Goal: Answer question/provide support: Share knowledge or assist other users

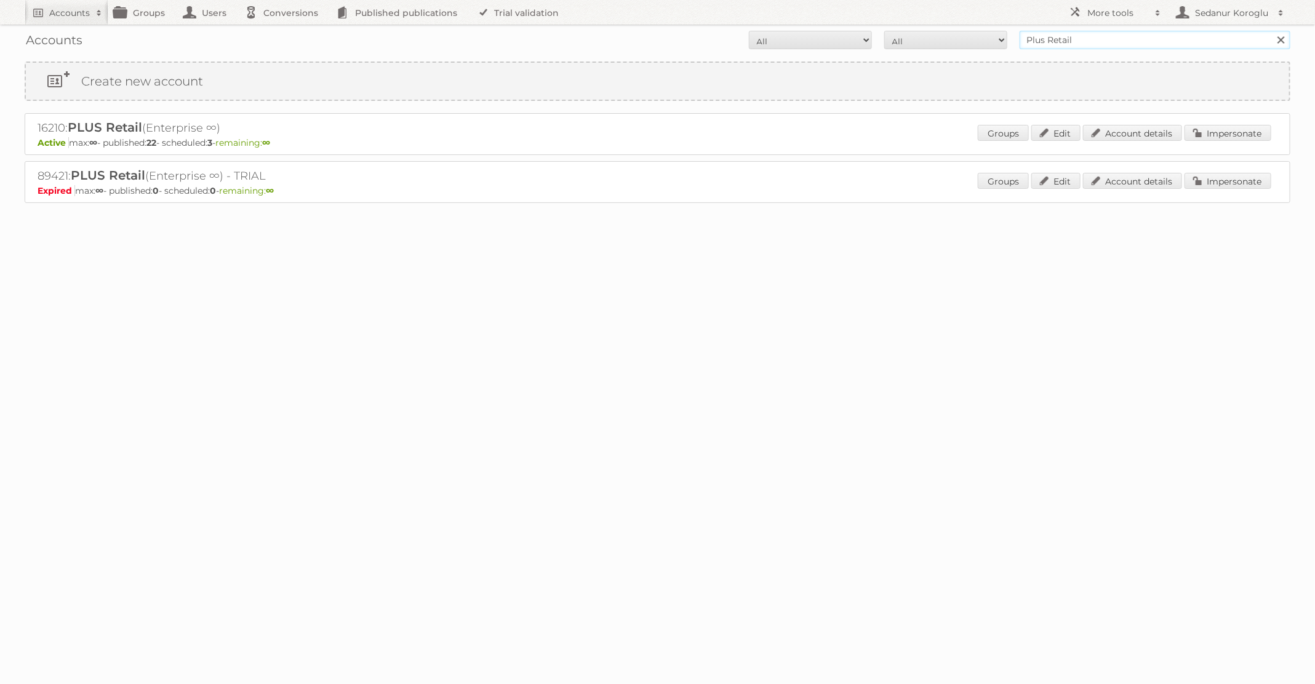
drag, startPoint x: 1079, startPoint y: 36, endPoint x: 970, endPoint y: 28, distance: 109.2
click at [970, 29] on div "Accounts All Active Expired Pending All Paid Trials Self service Plus Retail Se…" at bounding box center [658, 40] width 1266 height 31
type input "Kwantum"
click at [1272, 31] on input "Search" at bounding box center [1281, 40] width 18 height 18
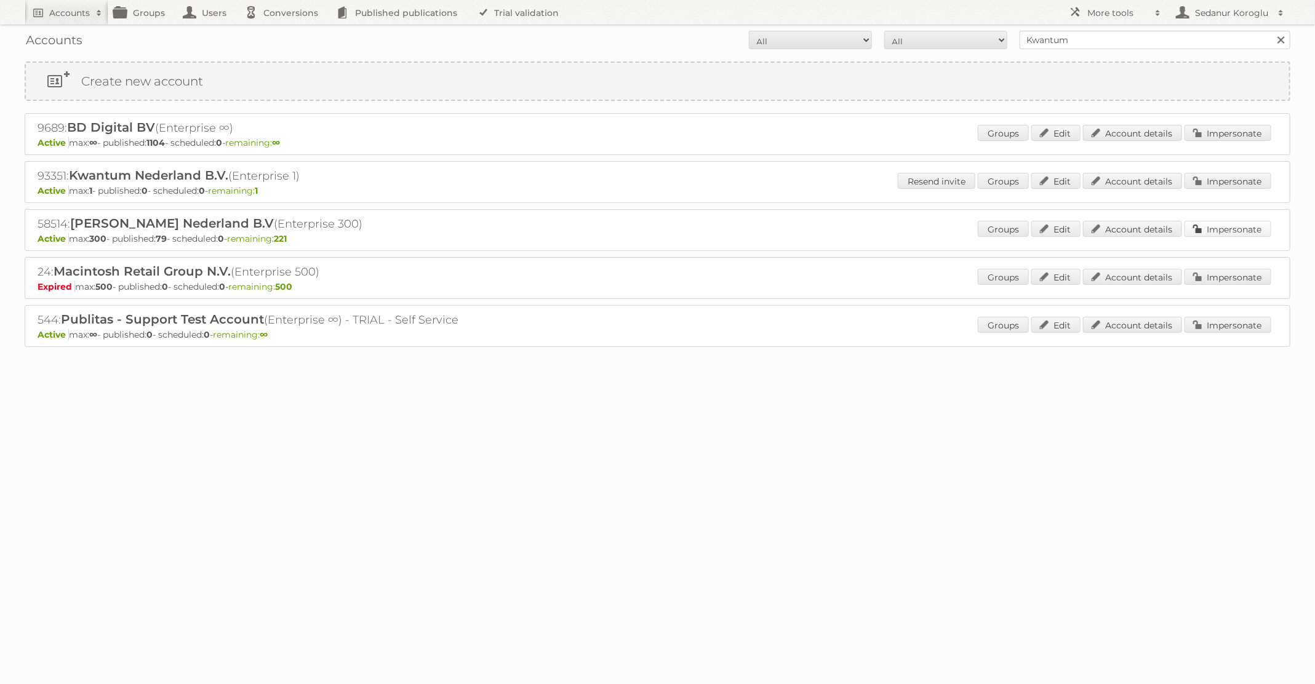
click at [1206, 230] on link "Impersonate" at bounding box center [1228, 229] width 87 height 16
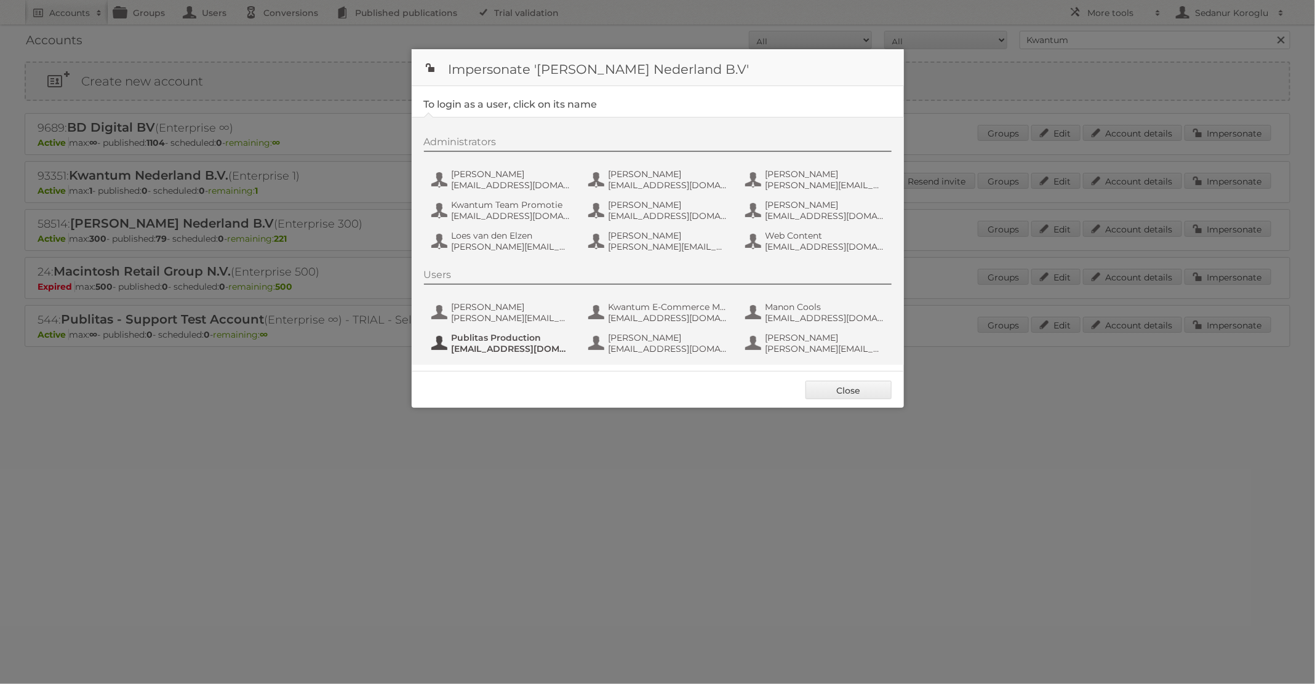
click at [519, 349] on span "[EMAIL_ADDRESS][DOMAIN_NAME]" at bounding box center [511, 348] width 119 height 11
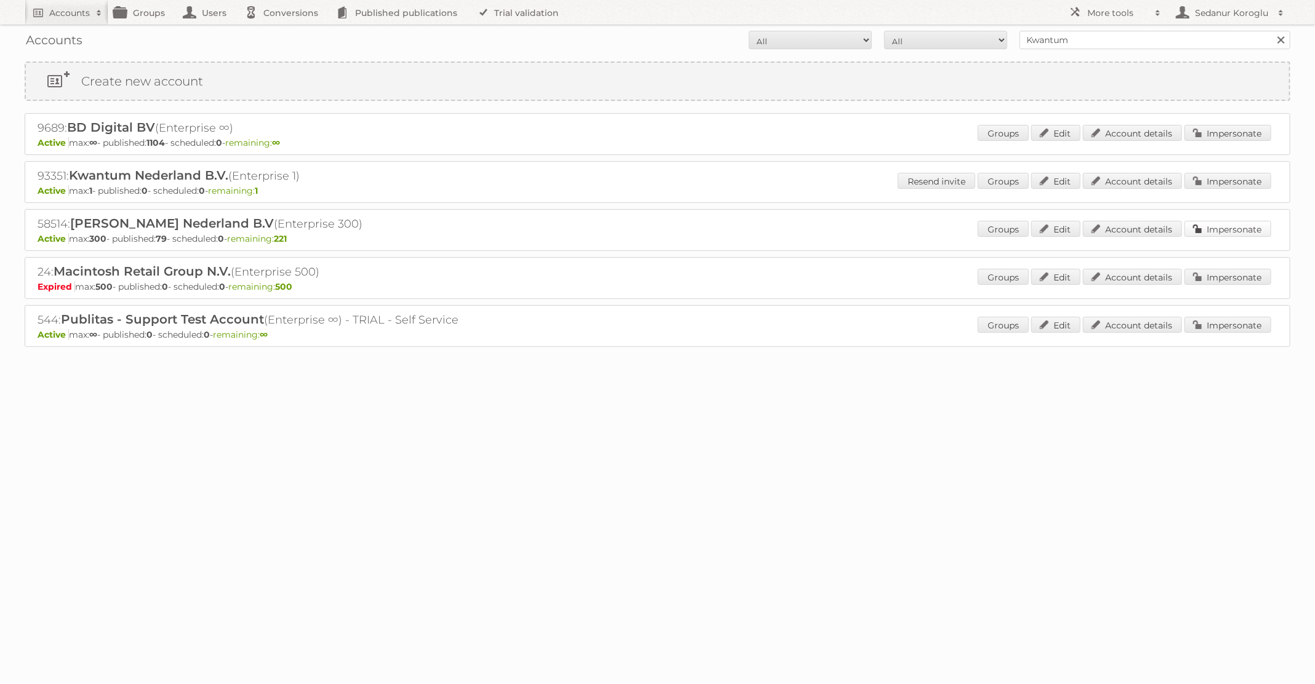
click at [1246, 228] on link "Impersonate" at bounding box center [1228, 229] width 87 height 16
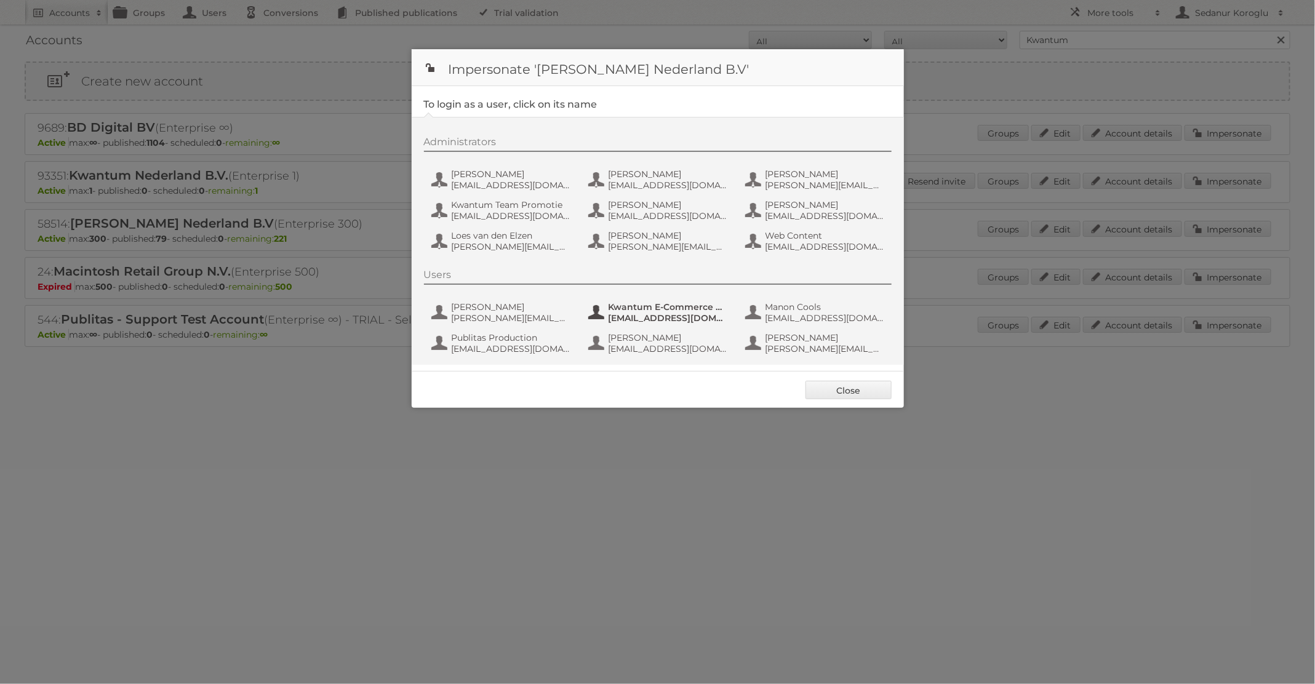
click at [678, 305] on span "Kwantum E-Commerce Marketing" at bounding box center [668, 307] width 119 height 11
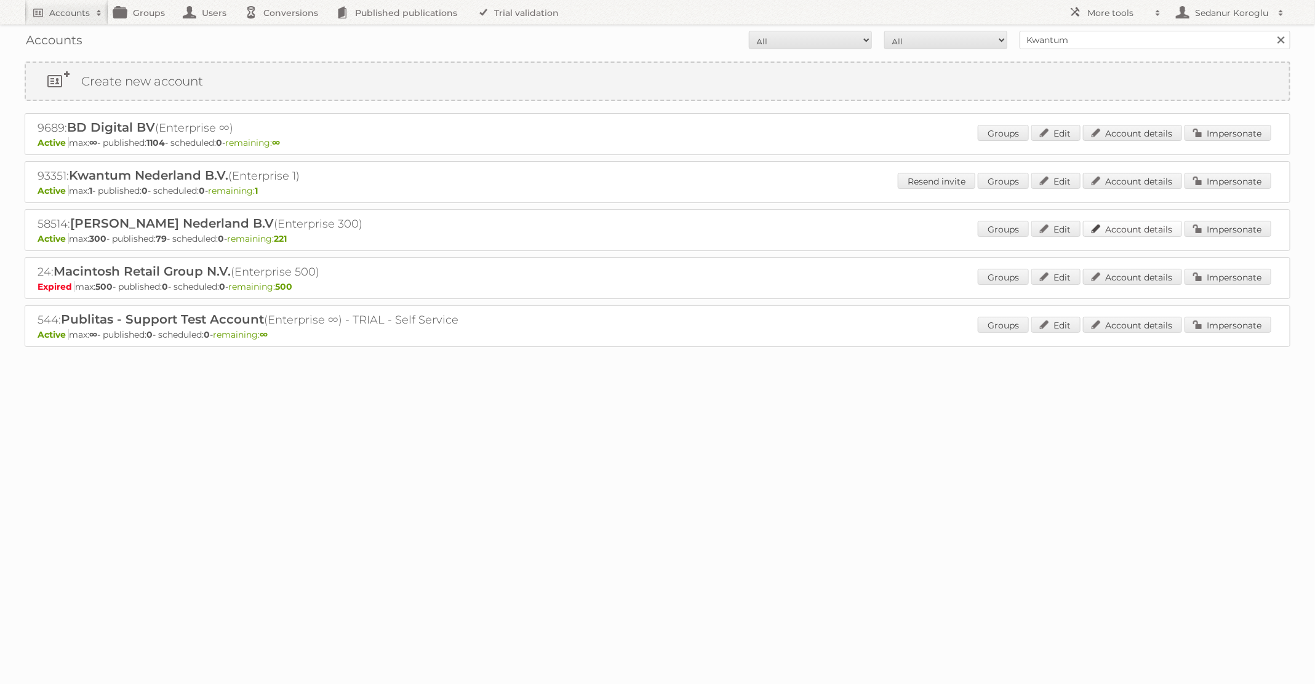
click at [1134, 228] on link "Account details" at bounding box center [1132, 229] width 99 height 16
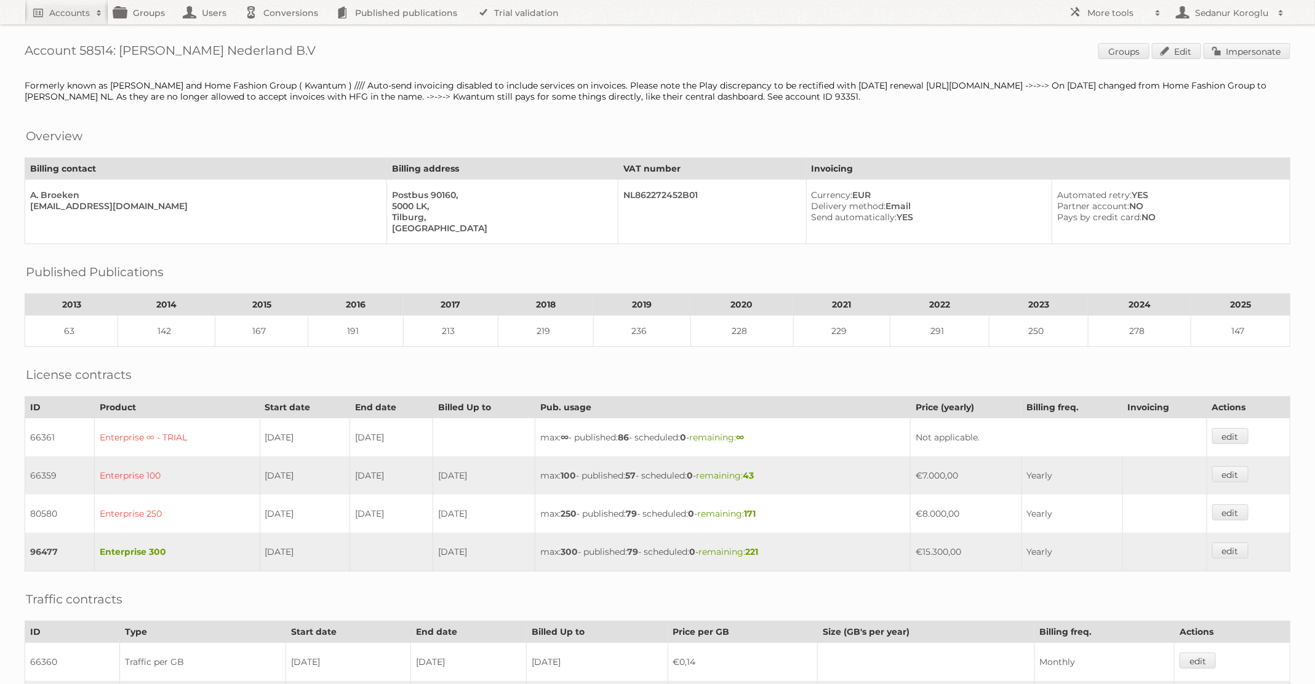
click at [87, 54] on h1 "Account 58514: [PERSON_NAME] Nederland B.V Groups Edit Impersonate" at bounding box center [658, 52] width 1266 height 18
click at [87, 54] on h1 "Account 58514: Leen Bakker Nederland B.V Groups Edit Impersonate" at bounding box center [658, 52] width 1266 height 18
copy h1 "58514"
click at [74, 17] on h2 "Accounts" at bounding box center [69, 13] width 41 height 12
click at [62, 64] on link "Advanced Search" at bounding box center [166, 65] width 282 height 18
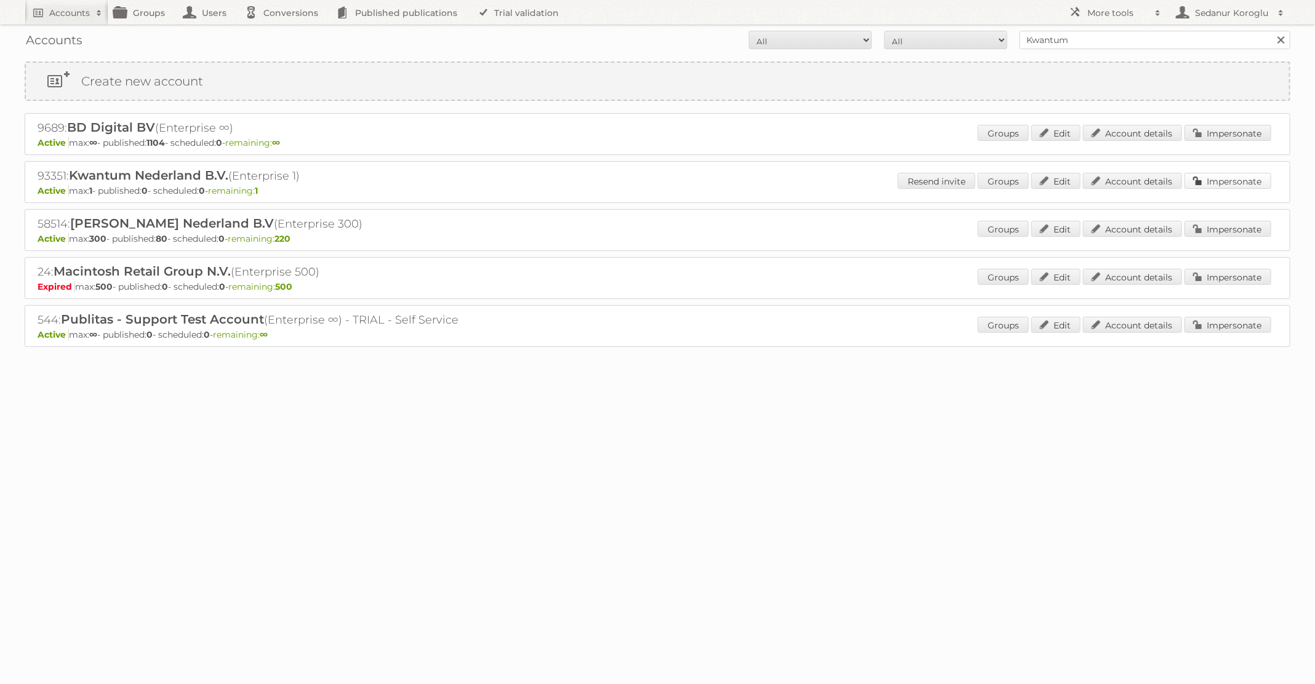
click at [1205, 180] on link "Impersonate" at bounding box center [1228, 181] width 87 height 16
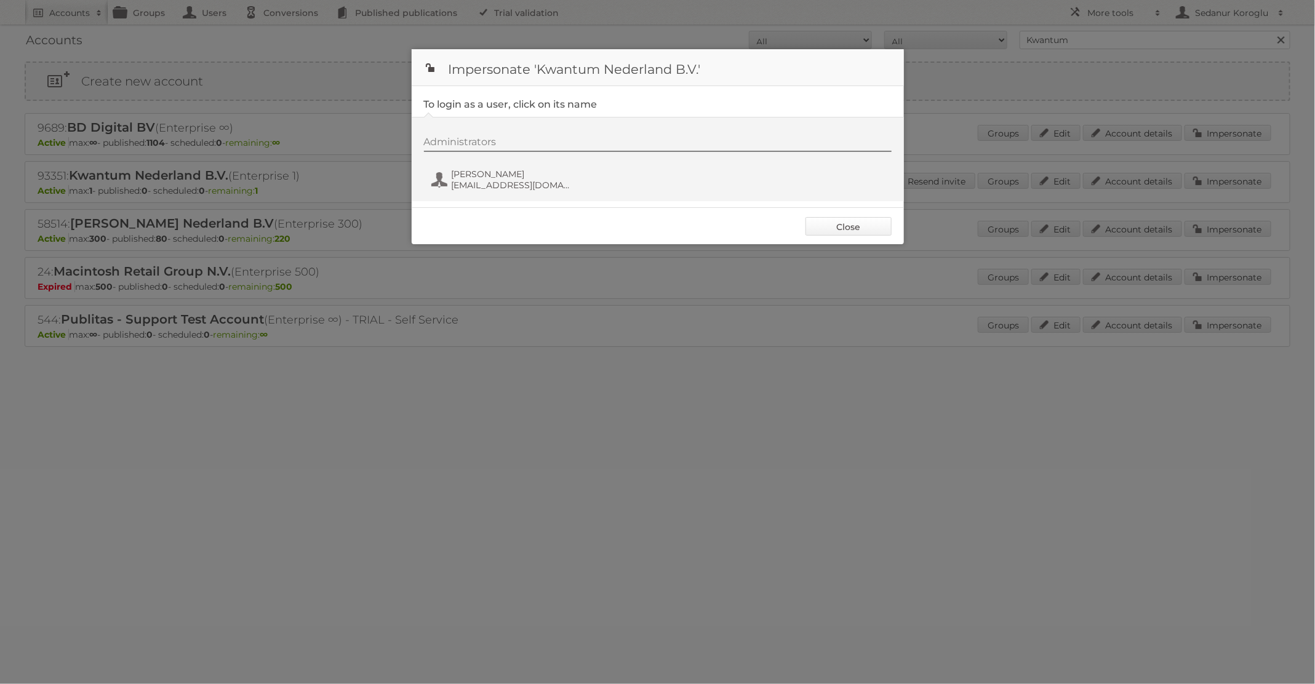
click at [846, 225] on link "Close" at bounding box center [849, 226] width 86 height 18
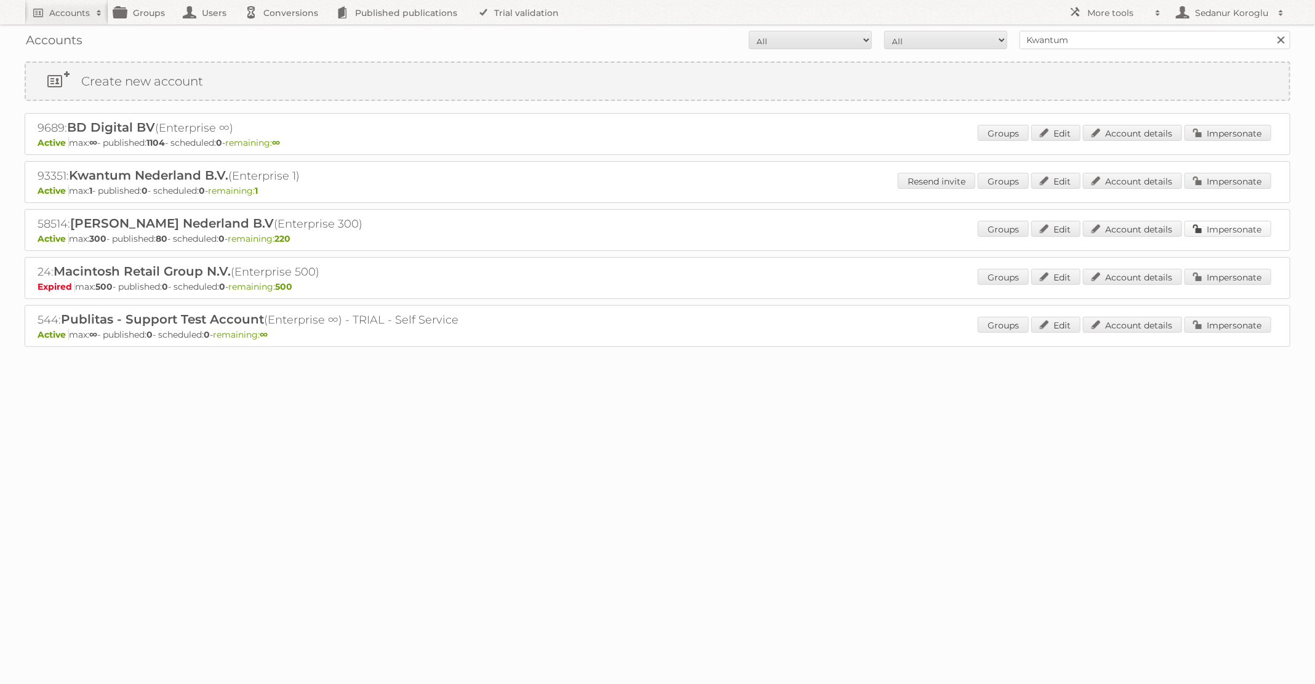
click at [1240, 230] on link "Impersonate" at bounding box center [1228, 229] width 87 height 16
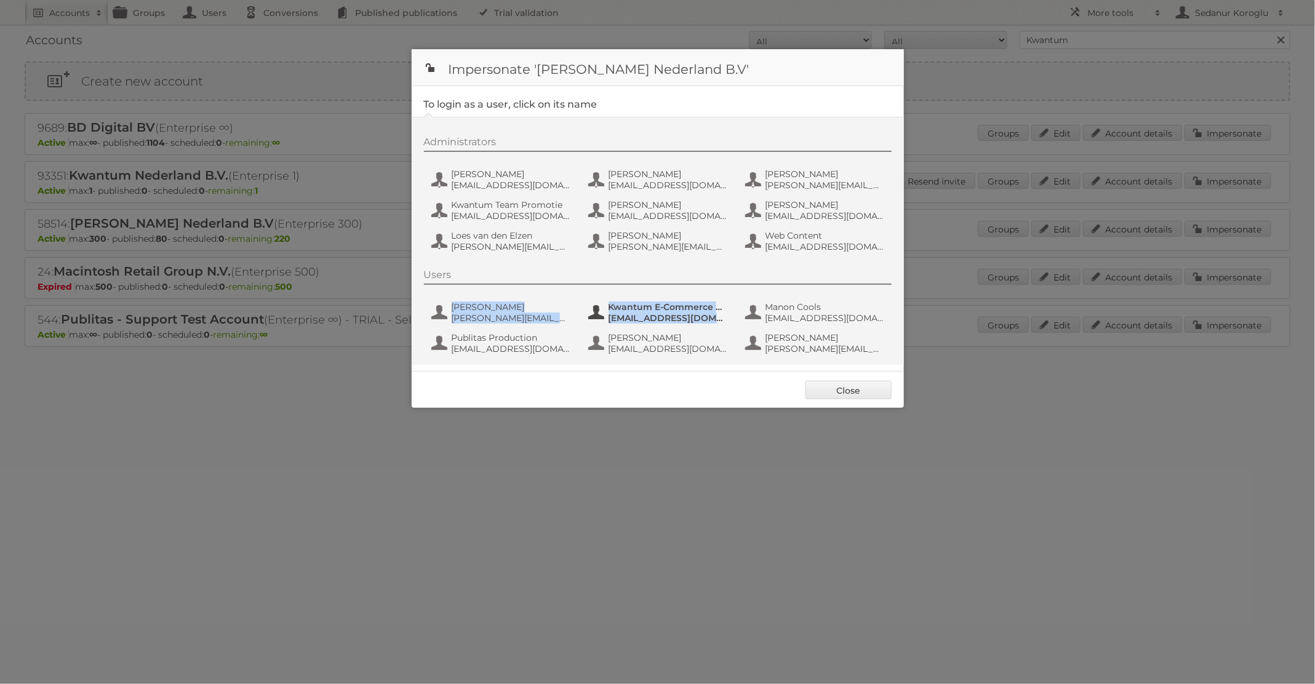
copy div "Esther van Poppel e.vanpoppel@homefashiongroup.nl Kwantum E-Commerce Marketing …"
drag, startPoint x: 596, startPoint y: 291, endPoint x: 717, endPoint y: 318, distance: 124.4
click at [718, 318] on div "Users Esther van Poppel e.vanpoppel@homefashiongroup.nl Kwantum E-Commerce Mark…" at bounding box center [664, 314] width 480 height 90
click at [645, 476] on div at bounding box center [657, 342] width 1315 height 684
click at [838, 395] on link "Close" at bounding box center [849, 390] width 86 height 18
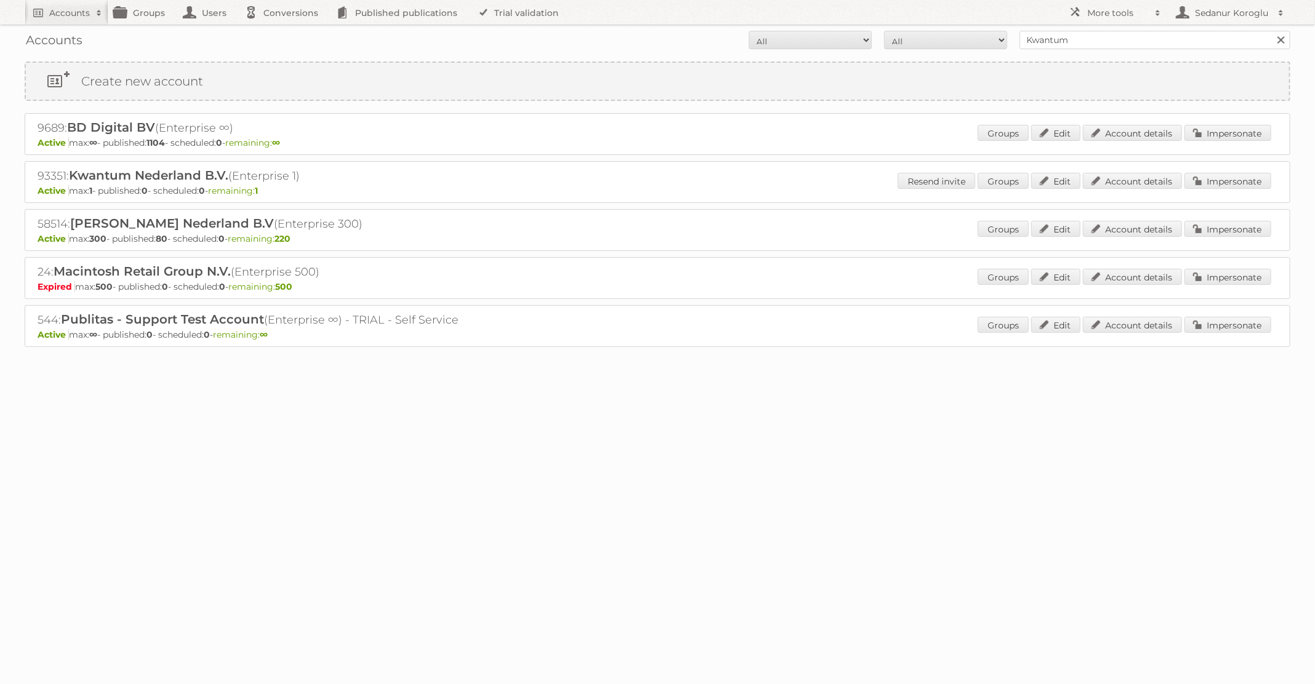
copy h2 "58514: Leen Bakker Nederland B.V"
drag, startPoint x: 30, startPoint y: 225, endPoint x: 245, endPoint y: 225, distance: 215.4
click at [246, 225] on div "58514: Leen Bakker Nederland B.V (Enterprise 300) Active max: 300 - published: …" at bounding box center [658, 230] width 1266 height 42
